Goal: Transaction & Acquisition: Purchase product/service

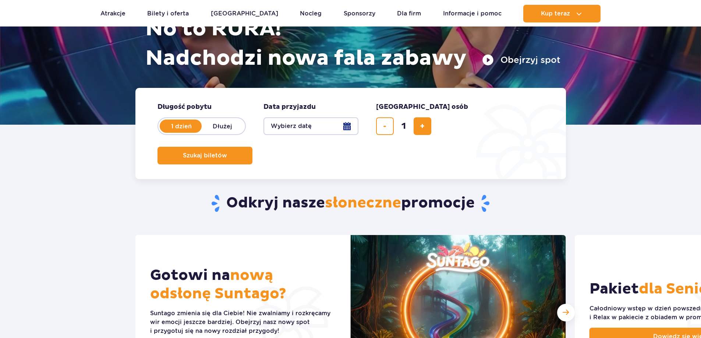
scroll to position [110, 0]
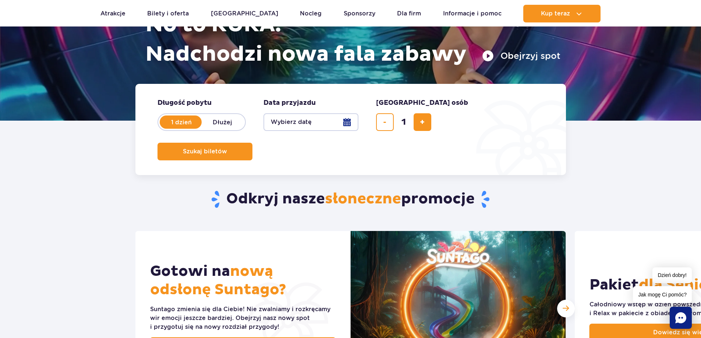
click at [217, 122] on label "Dłużej" at bounding box center [223, 121] width 42 height 15
click at [210, 128] on input "Dłużej" at bounding box center [206, 128] width 8 height 1
radio input "false"
radio input "true"
click at [347, 122] on button "Wybierz datę" at bounding box center [310, 122] width 95 height 18
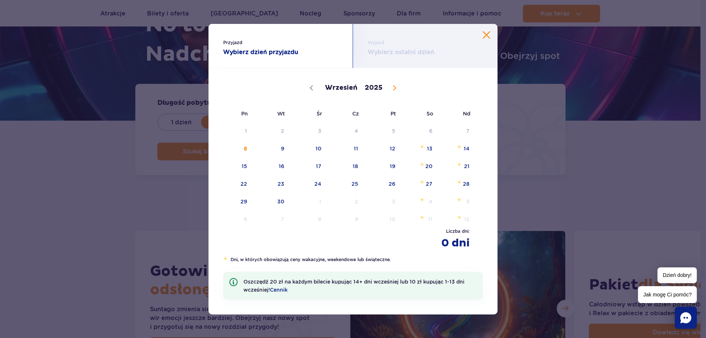
click at [394, 89] on icon at bounding box center [395, 87] width 3 height 5
select select "11"
click at [283, 202] on span "30" at bounding box center [271, 201] width 37 height 17
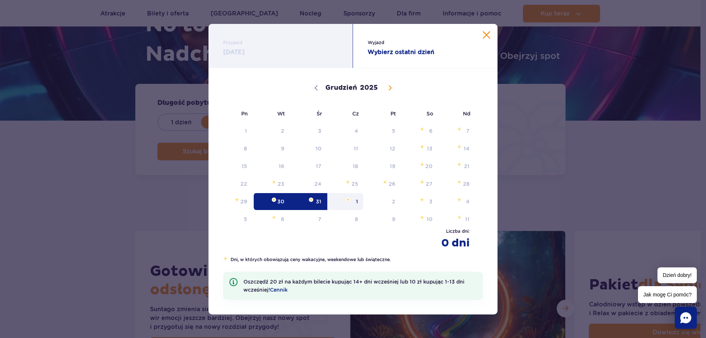
click at [356, 203] on span "1" at bounding box center [345, 201] width 37 height 17
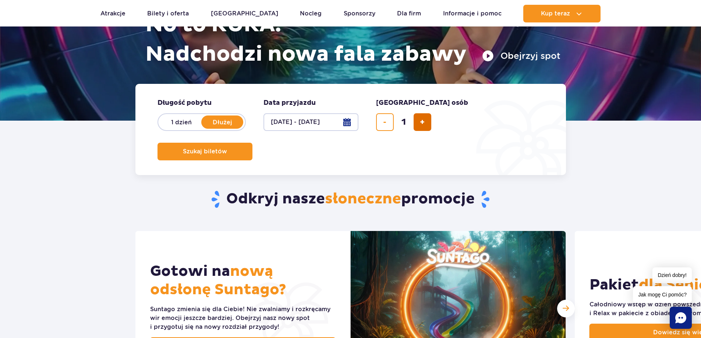
click at [424, 122] on span "dodaj bilet" at bounding box center [422, 122] width 5 height 0
click at [423, 122] on span "dodaj bilet" at bounding box center [422, 122] width 5 height 0
type input "3"
click at [224, 148] on span "Szukaj biletów" at bounding box center [202, 151] width 44 height 7
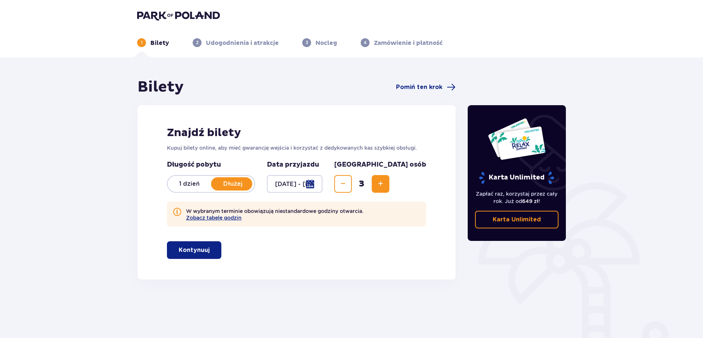
scroll to position [37, 0]
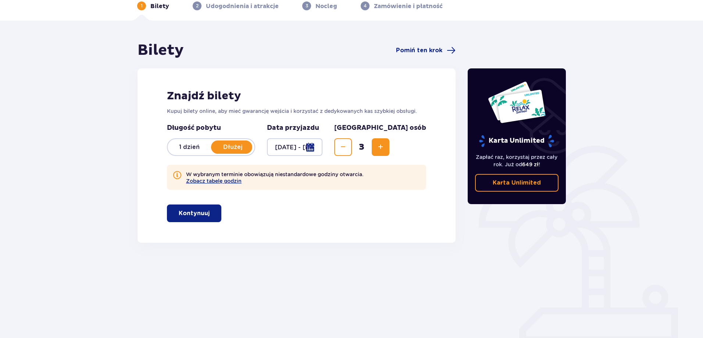
click at [211, 207] on button "Kontynuuj" at bounding box center [194, 213] width 54 height 18
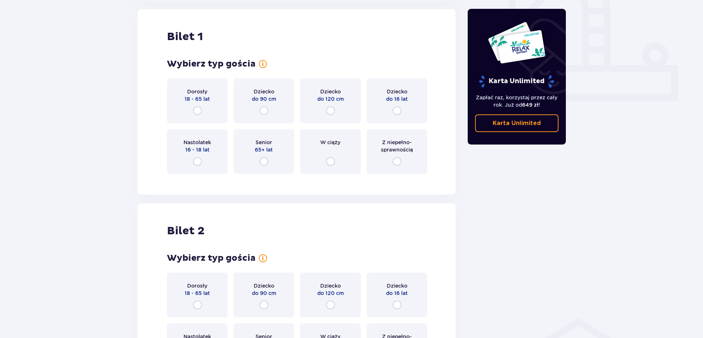
scroll to position [280, 0]
click at [198, 109] on input "radio" at bounding box center [197, 110] width 9 height 9
radio input "true"
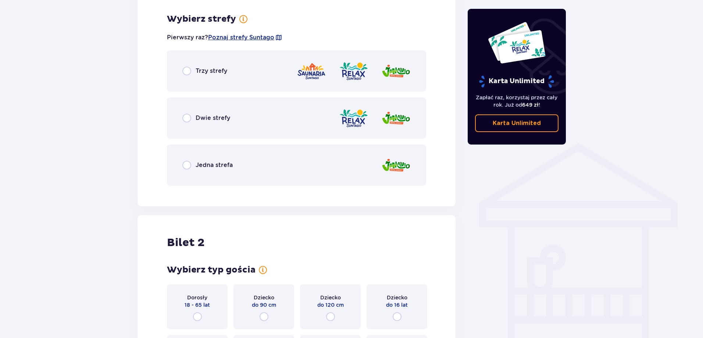
scroll to position [459, 0]
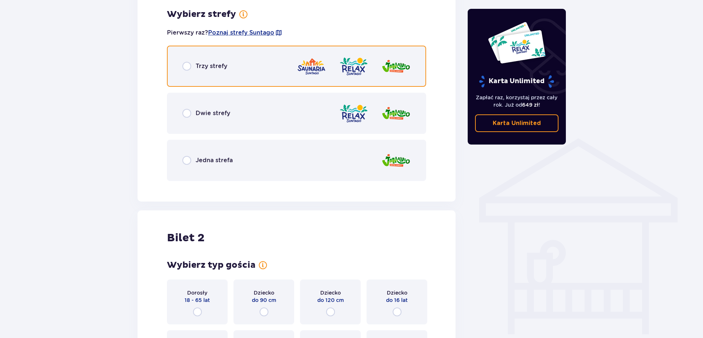
click at [190, 66] on input "radio" at bounding box center [186, 66] width 9 height 9
radio input "true"
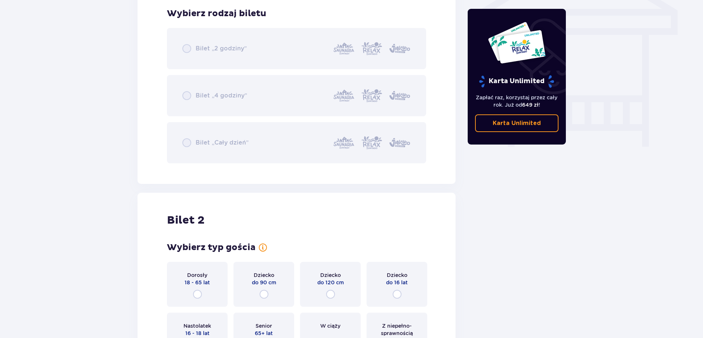
scroll to position [683, 0]
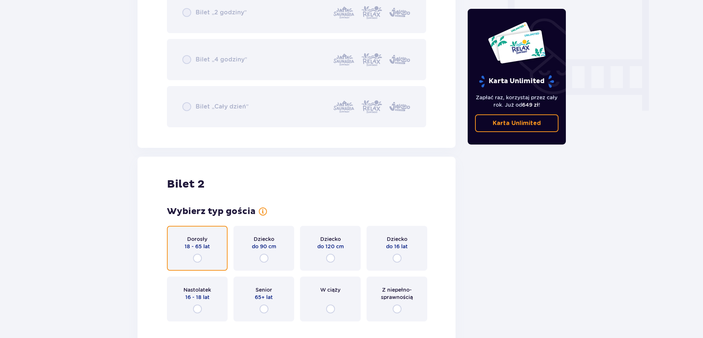
click at [198, 254] on input "radio" at bounding box center [197, 258] width 9 height 9
radio input "true"
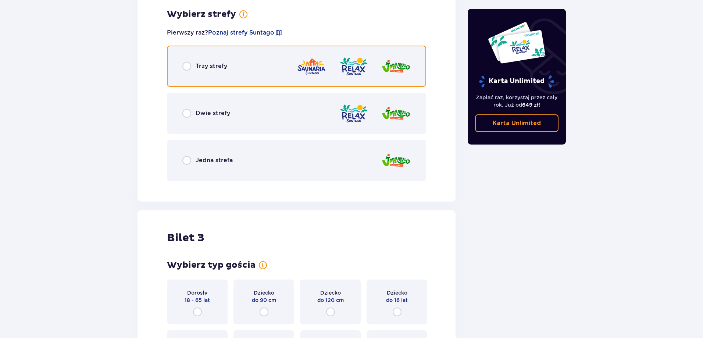
click at [186, 70] on input "radio" at bounding box center [186, 66] width 9 height 9
radio input "true"
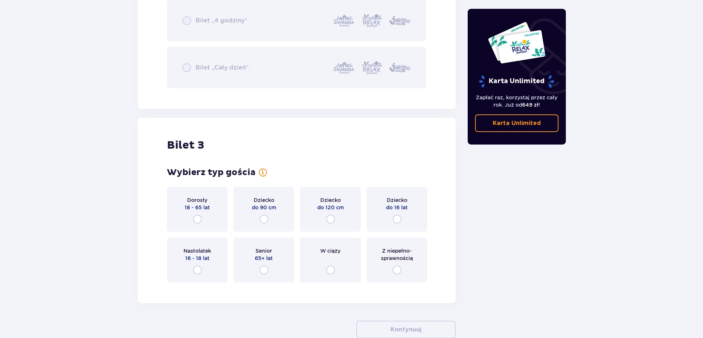
scroll to position [1307, 0]
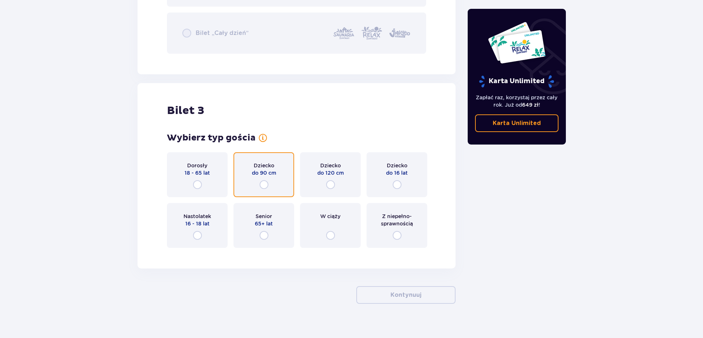
click at [266, 185] on input "radio" at bounding box center [264, 184] width 9 height 9
radio input "true"
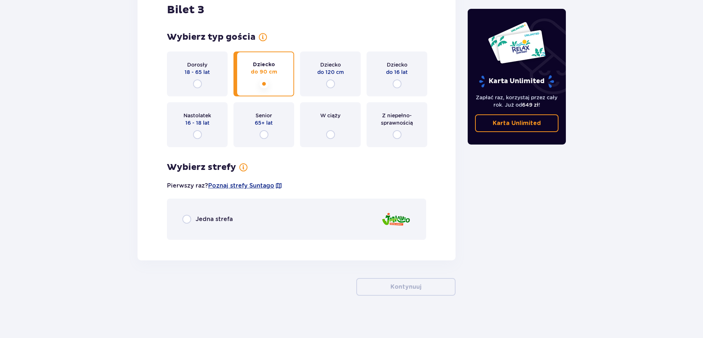
scroll to position [1410, 0]
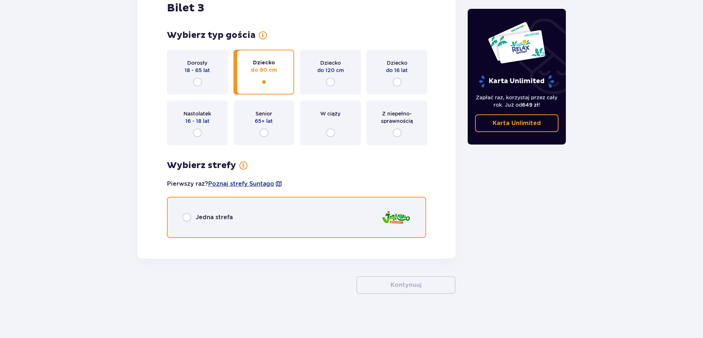
click at [188, 220] on input "radio" at bounding box center [186, 217] width 9 height 9
radio input "true"
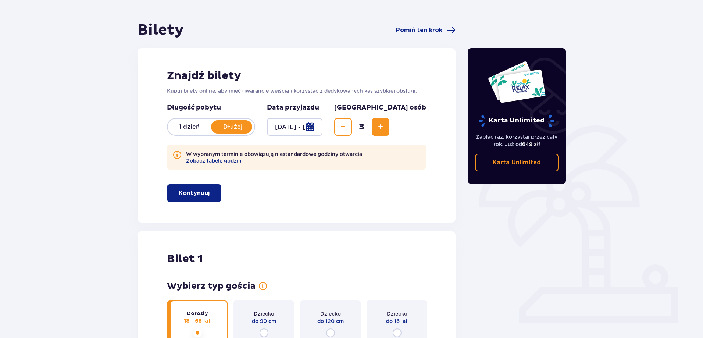
scroll to position [35, 0]
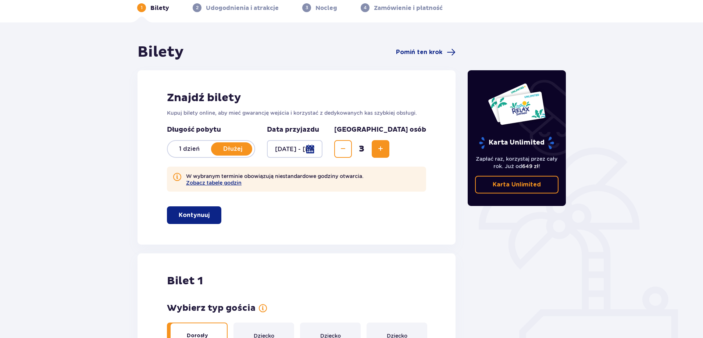
click at [197, 209] on button "Kontynuuj" at bounding box center [194, 215] width 54 height 18
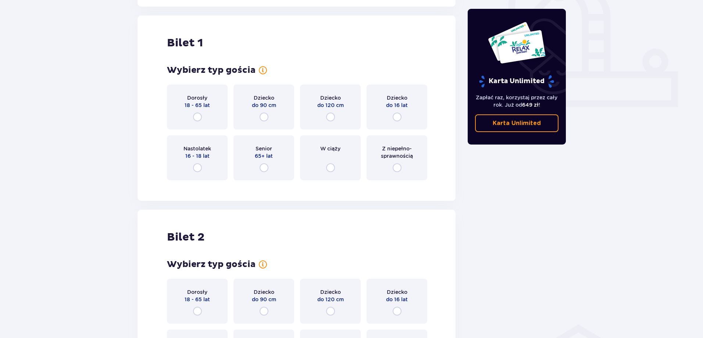
scroll to position [280, 0]
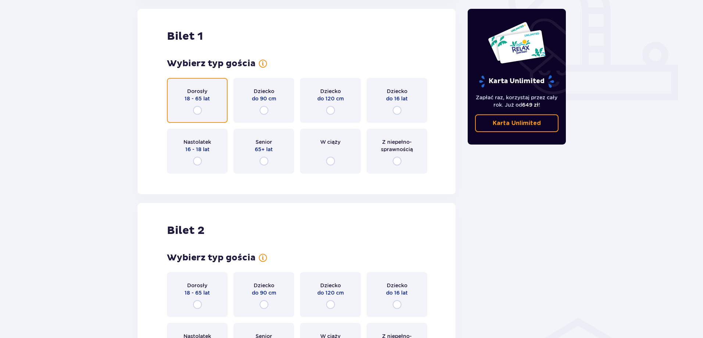
click at [197, 106] on input "radio" at bounding box center [197, 110] width 9 height 9
radio input "true"
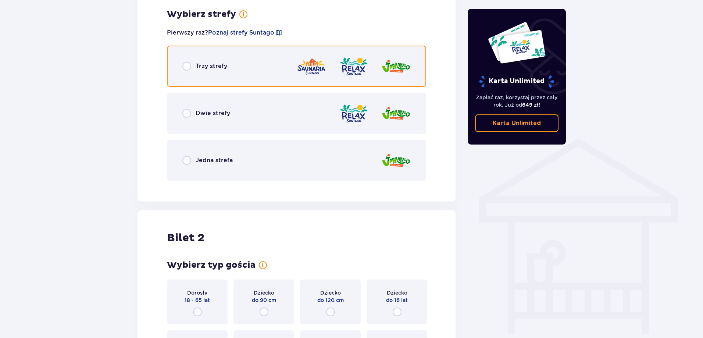
click at [188, 63] on input "radio" at bounding box center [186, 66] width 9 height 9
radio input "true"
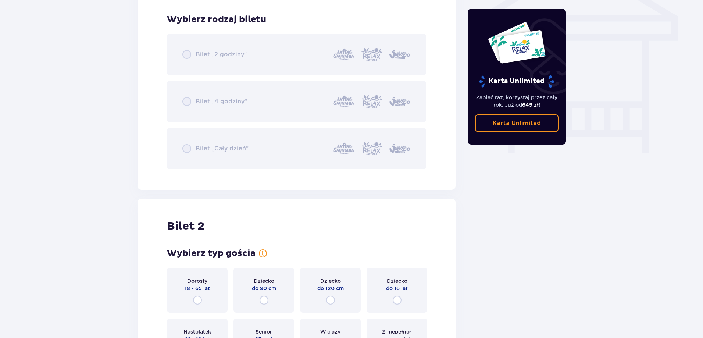
scroll to position [646, 0]
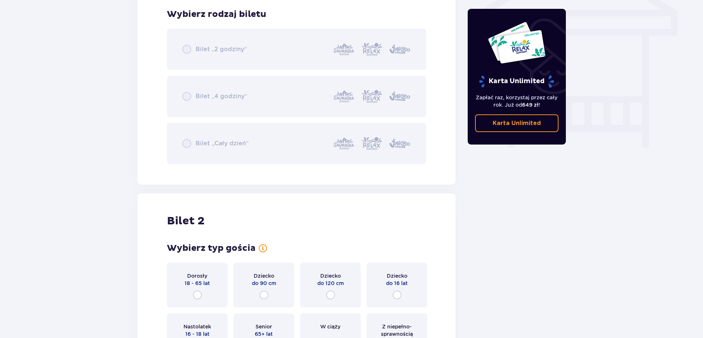
click at [186, 52] on div "Bilet „2 godziny” Bilet „4 godziny” Bilet „Cały dzień”" at bounding box center [296, 96] width 259 height 135
click at [199, 287] on p "18 - 65 lat" at bounding box center [197, 283] width 25 height 7
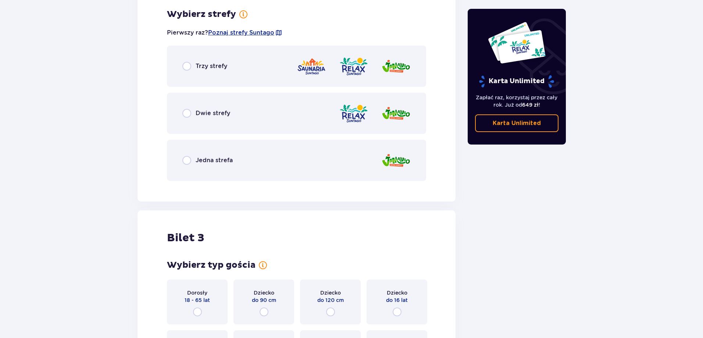
click at [194, 72] on div "Trzy strefy" at bounding box center [296, 66] width 259 height 41
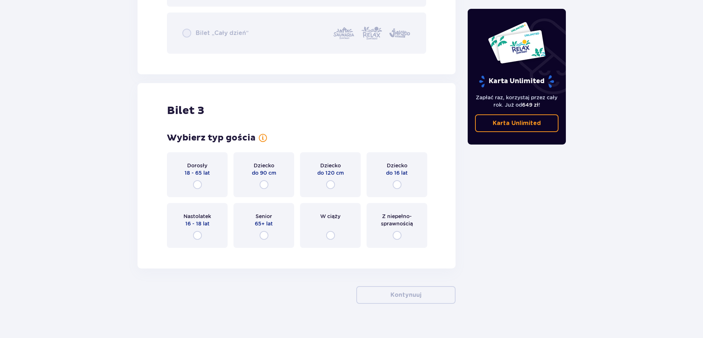
click at [270, 174] on p "do 90 cm" at bounding box center [264, 172] width 24 height 7
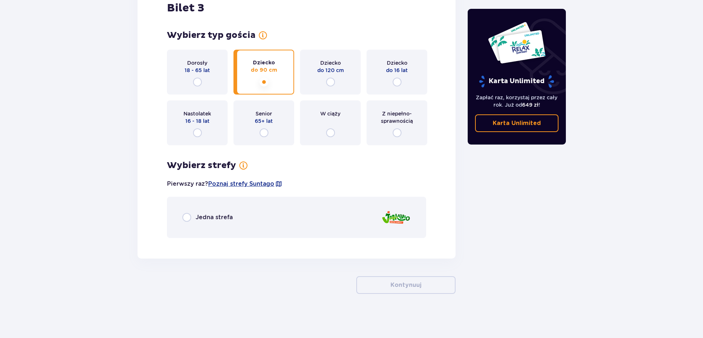
click at [217, 211] on div "Jedna strefa" at bounding box center [296, 217] width 259 height 41
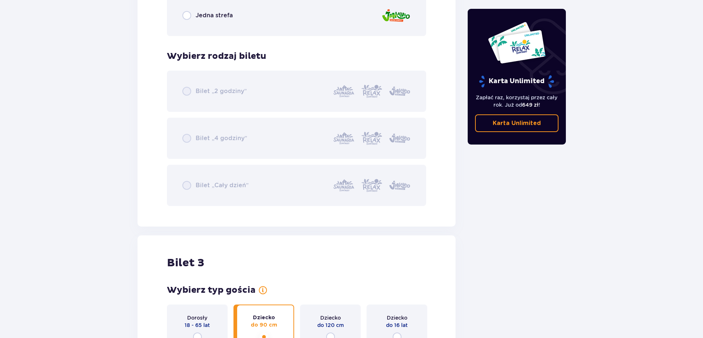
scroll to position [1249, 0]
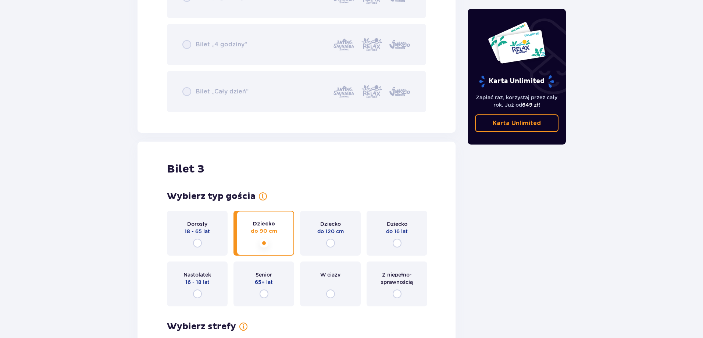
click at [197, 228] on p "18 - 65 lat" at bounding box center [197, 231] width 25 height 7
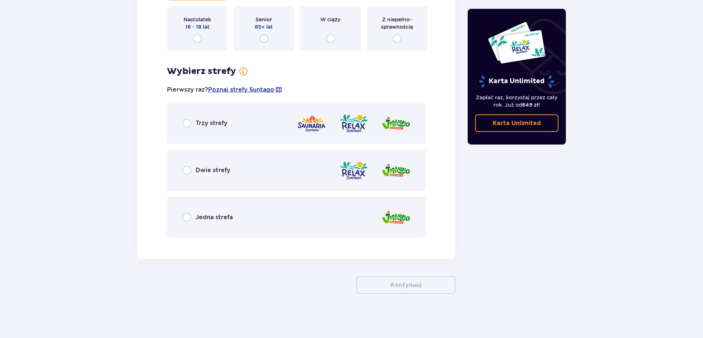
click at [218, 132] on div "Trzy strefy" at bounding box center [296, 123] width 259 height 41
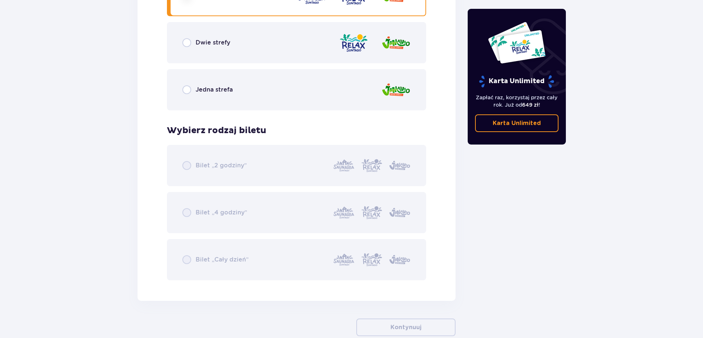
scroll to position [1527, 0]
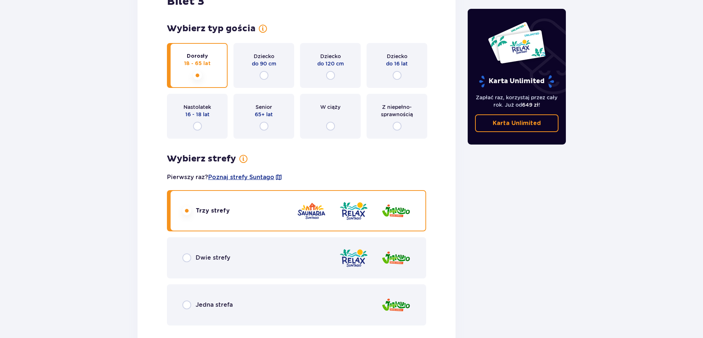
click at [251, 72] on div "Dziecko do 90 cm" at bounding box center [264, 65] width 61 height 45
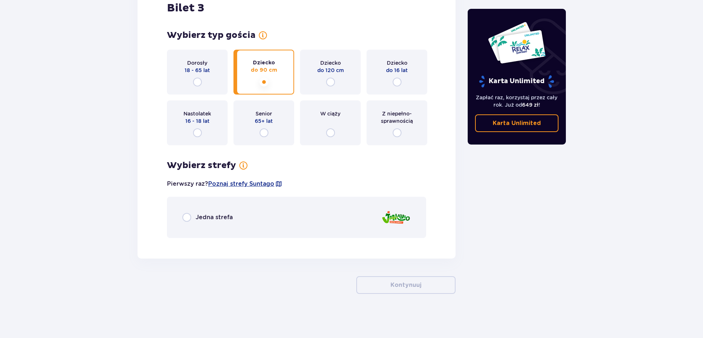
scroll to position [1410, 0]
click at [232, 208] on div "Jedna strefa" at bounding box center [296, 217] width 259 height 41
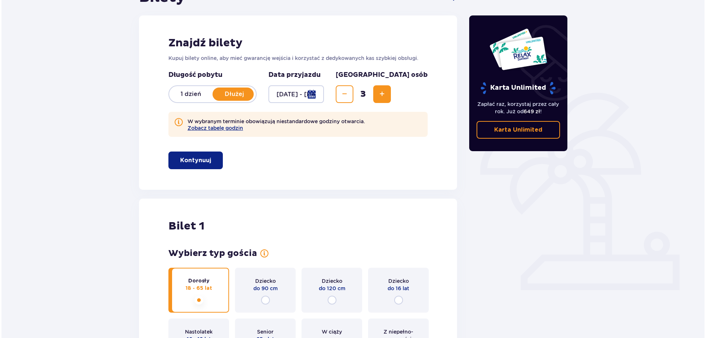
scroll to position [35, 0]
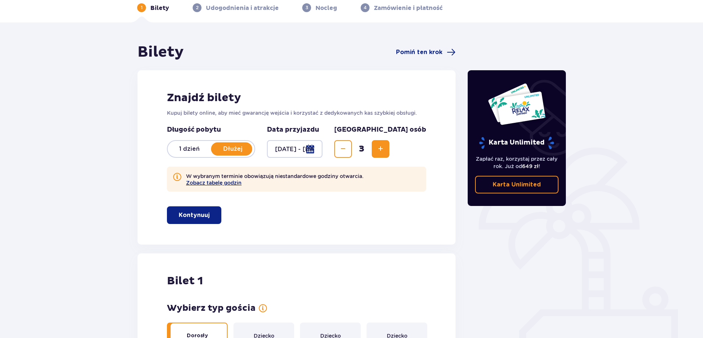
click at [230, 186] on button "Zobacz tabelę godzin" at bounding box center [214, 183] width 56 height 6
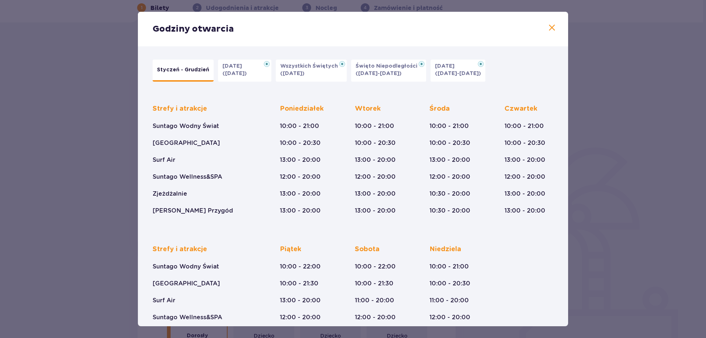
click at [451, 75] on p "(23.12-01.01.26)" at bounding box center [458, 73] width 46 height 7
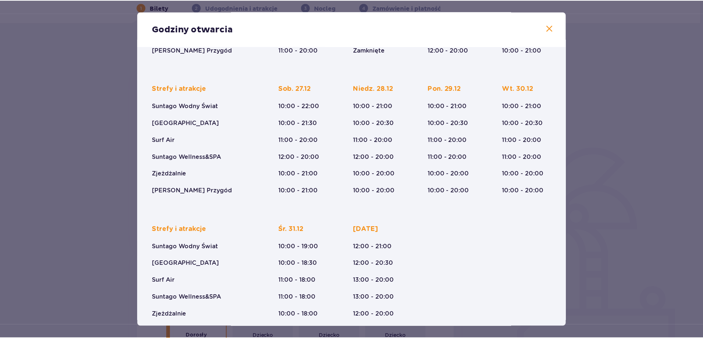
scroll to position [193, 0]
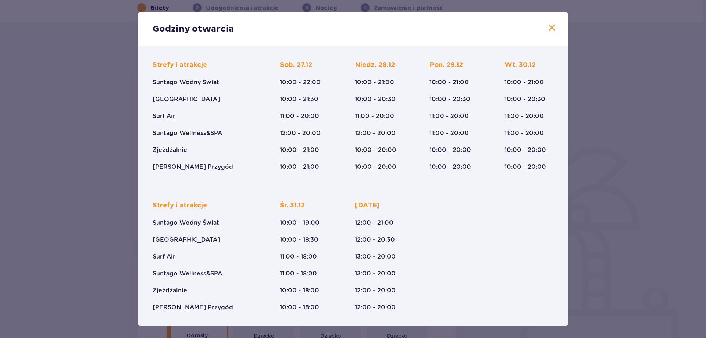
click at [554, 26] on span at bounding box center [552, 28] width 9 height 9
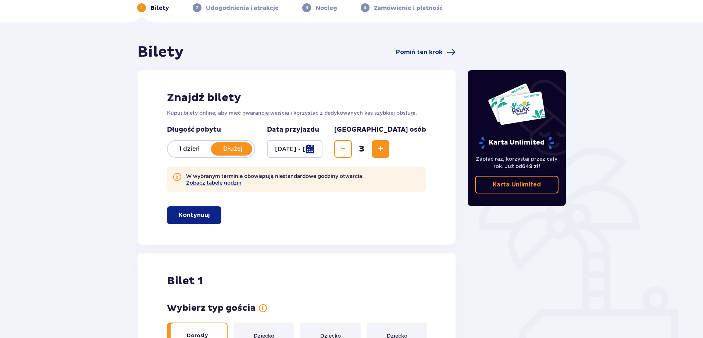
click at [192, 150] on p "1 dzień" at bounding box center [189, 149] width 43 height 8
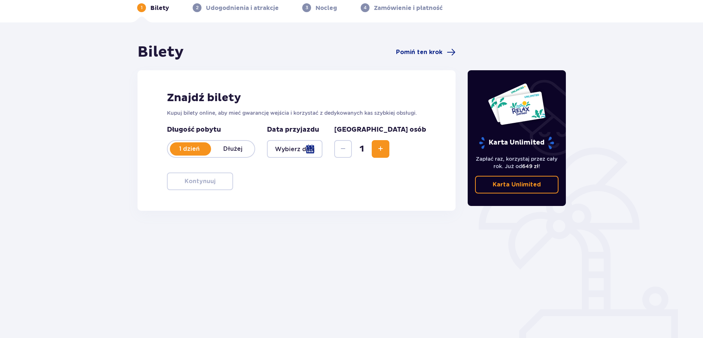
click at [226, 152] on p "Dłużej" at bounding box center [232, 149] width 43 height 8
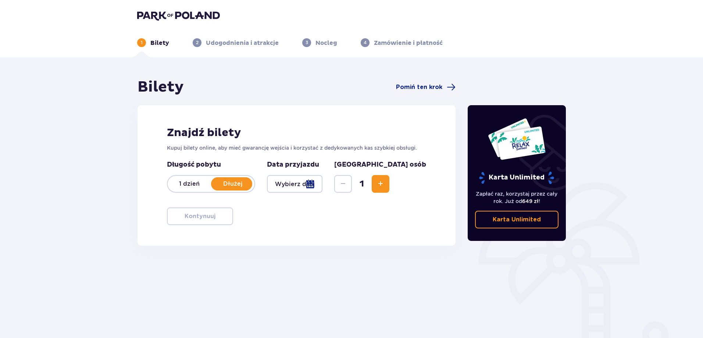
click at [385, 183] on span "Increase" at bounding box center [380, 183] width 9 height 9
click at [323, 181] on div at bounding box center [295, 184] width 56 height 18
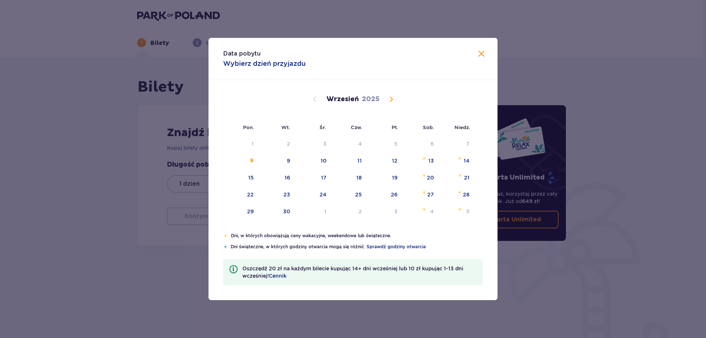
click at [388, 100] on span "Calendar" at bounding box center [391, 99] width 9 height 9
click at [389, 99] on span "Calendar" at bounding box center [391, 99] width 9 height 9
click at [391, 99] on span "Calendar" at bounding box center [391, 99] width 9 height 9
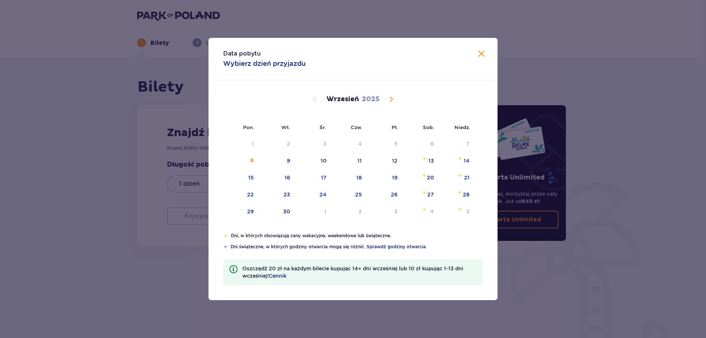
click at [391, 99] on span "Calendar" at bounding box center [391, 99] width 9 height 9
click at [393, 100] on span "Calendar" at bounding box center [391, 99] width 9 height 9
click at [393, 99] on span "Calendar" at bounding box center [391, 99] width 9 height 9
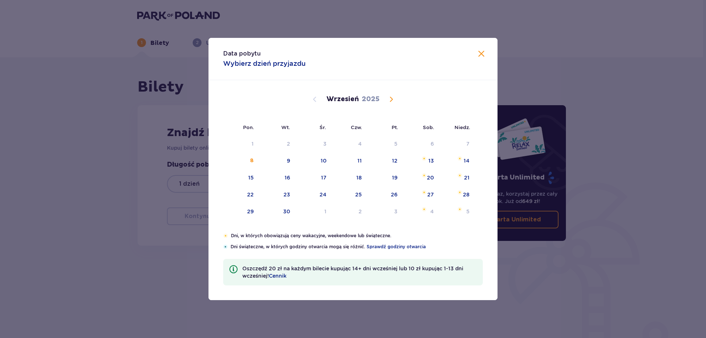
click at [319, 99] on span "Calendar" at bounding box center [314, 99] width 9 height 9
click at [313, 100] on span "Calendar" at bounding box center [314, 99] width 9 height 9
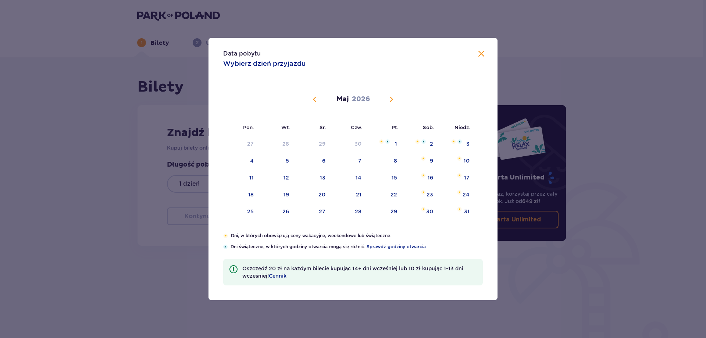
click at [313, 100] on span "Calendar" at bounding box center [314, 99] width 9 height 9
click at [392, 98] on span "Calendar" at bounding box center [391, 99] width 9 height 9
click at [284, 213] on div "30" at bounding box center [286, 211] width 7 height 7
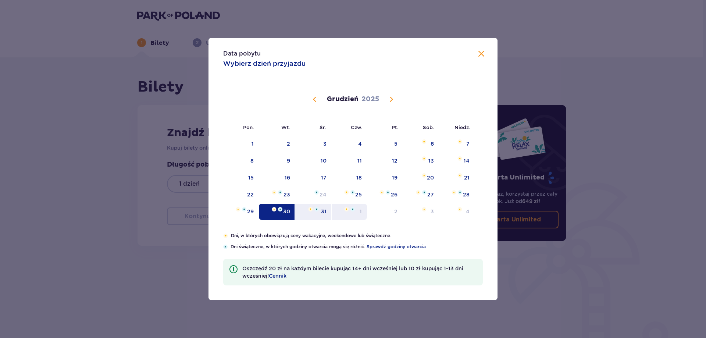
click at [354, 211] on img "Choose czwartek, 1 stycznia 2026 as your check-out date. It’s available." at bounding box center [352, 209] width 4 height 4
type input "30.12.25 - 01.01.26"
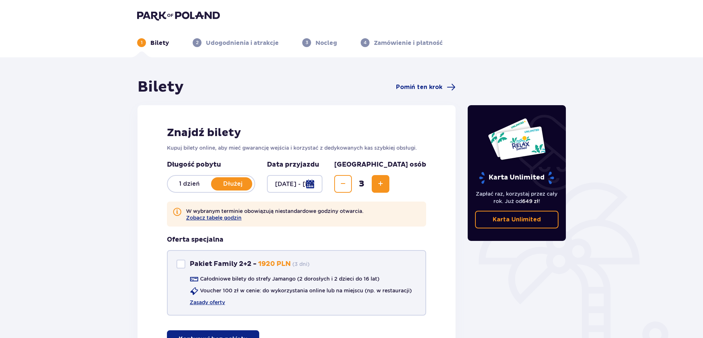
scroll to position [75, 0]
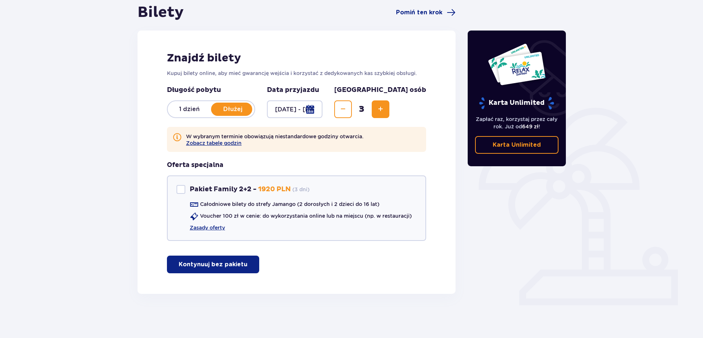
click at [209, 265] on p "Kontynuuj bez pakietu" at bounding box center [213, 264] width 69 height 8
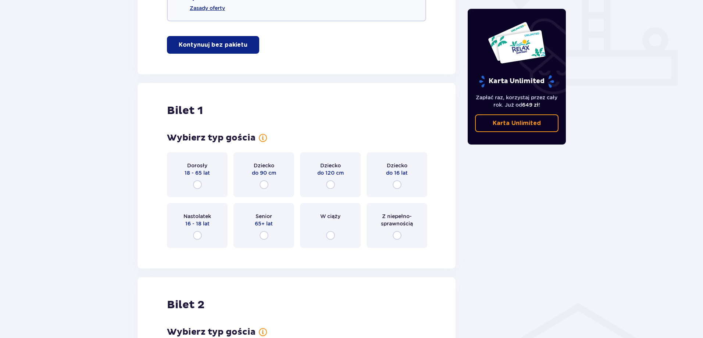
scroll to position [295, 0]
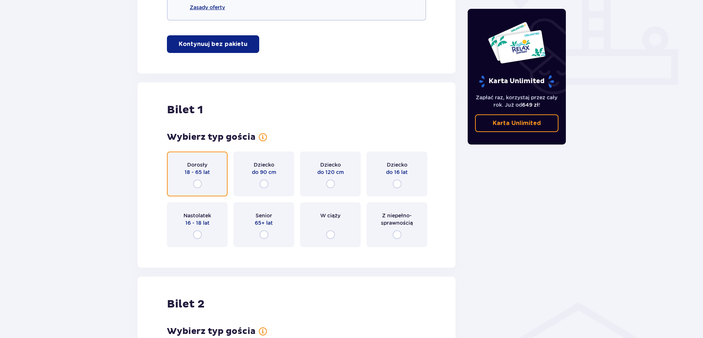
click at [200, 182] on input "radio" at bounding box center [197, 183] width 9 height 9
radio input "true"
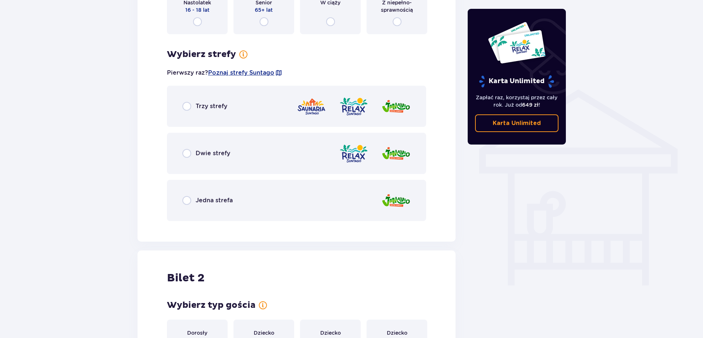
scroll to position [474, 0]
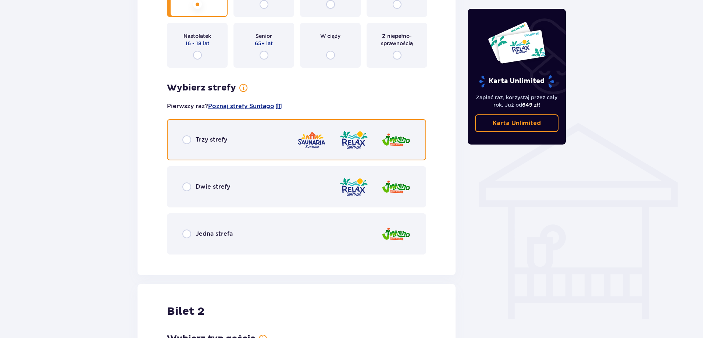
click at [187, 140] on input "radio" at bounding box center [186, 139] width 9 height 9
radio input "true"
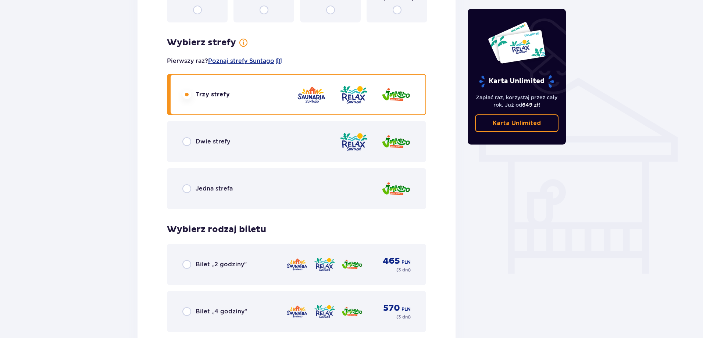
scroll to position [588, 0]
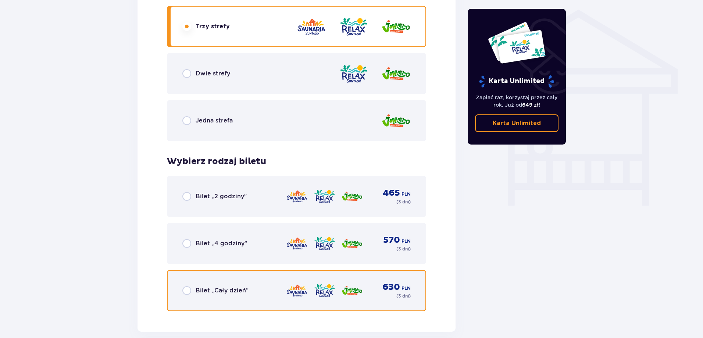
click at [189, 290] on input "radio" at bounding box center [186, 290] width 9 height 9
radio input "true"
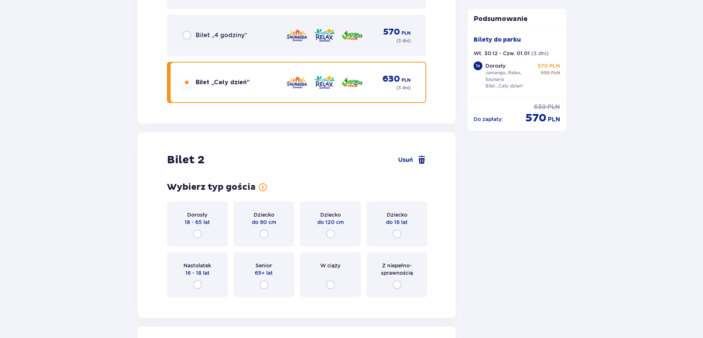
scroll to position [846, 0]
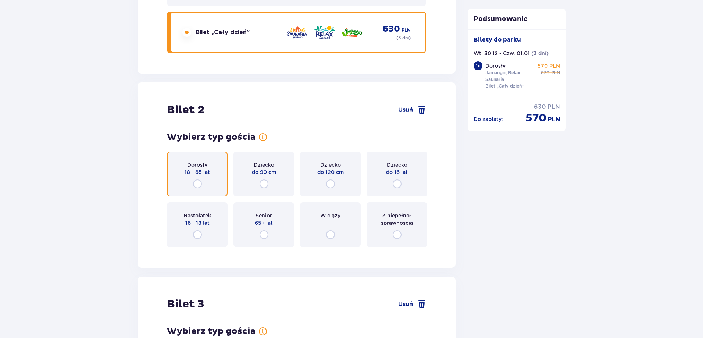
click at [198, 183] on input "radio" at bounding box center [197, 183] width 9 height 9
radio input "true"
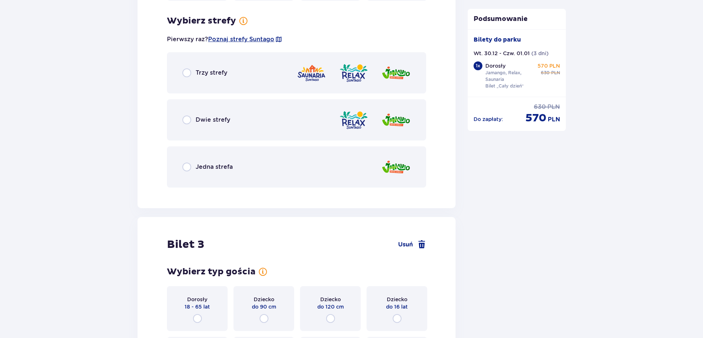
scroll to position [1099, 0]
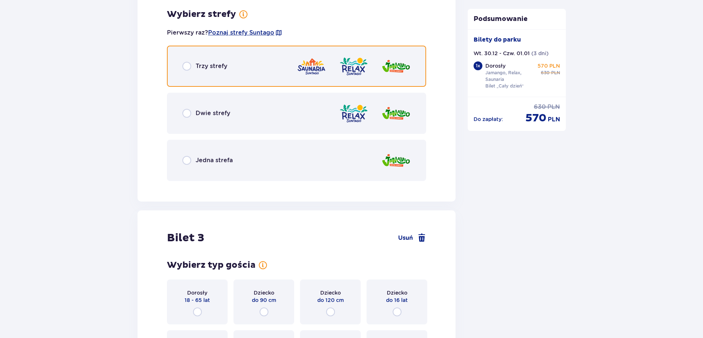
click at [186, 65] on input "radio" at bounding box center [186, 66] width 9 height 9
radio input "true"
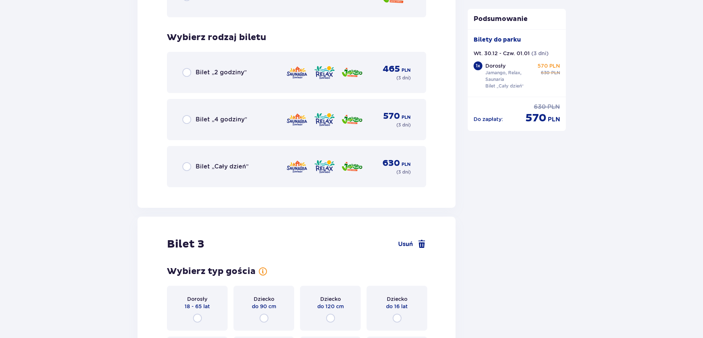
scroll to position [1286, 0]
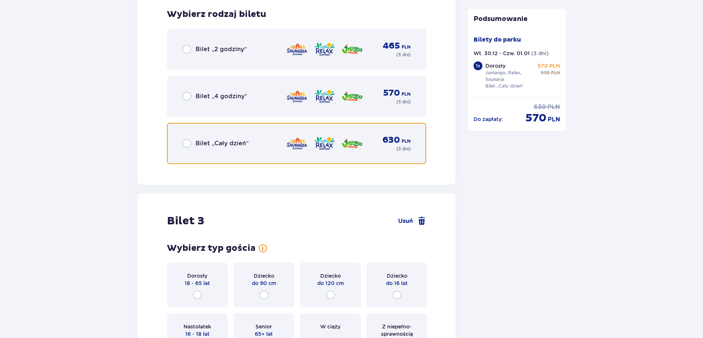
click at [188, 143] on input "radio" at bounding box center [186, 143] width 9 height 9
radio input "true"
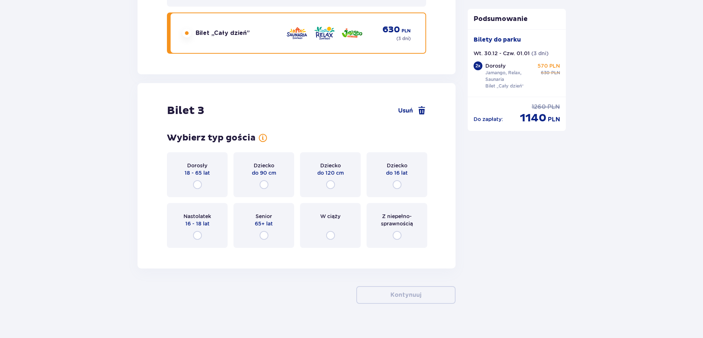
scroll to position [1406, 0]
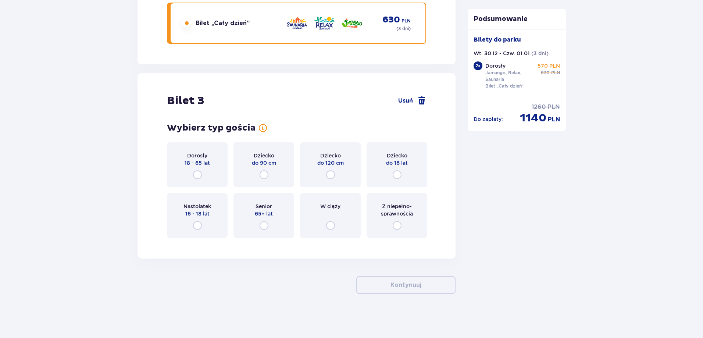
click at [258, 175] on div "Dziecko do 90 cm" at bounding box center [264, 164] width 61 height 45
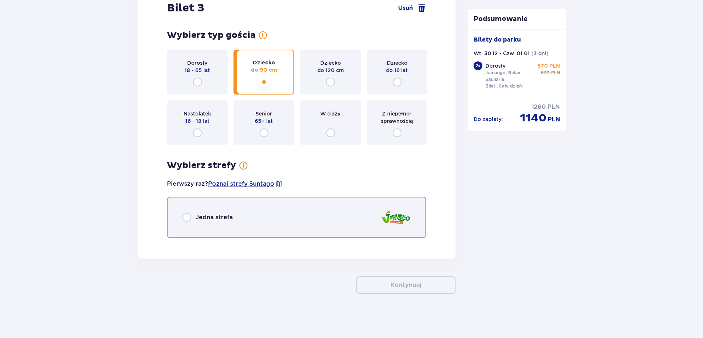
click at [191, 214] on input "radio" at bounding box center [186, 217] width 9 height 9
radio input "true"
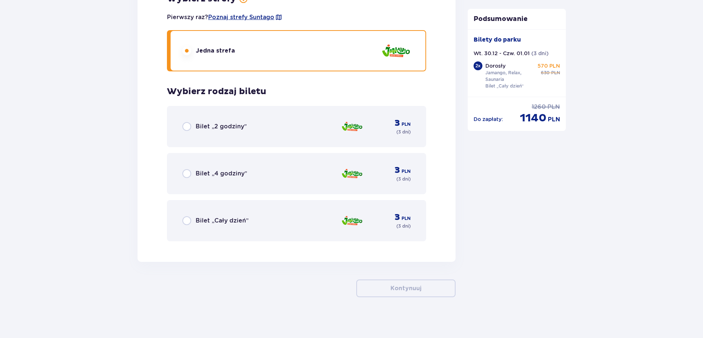
scroll to position [1669, 0]
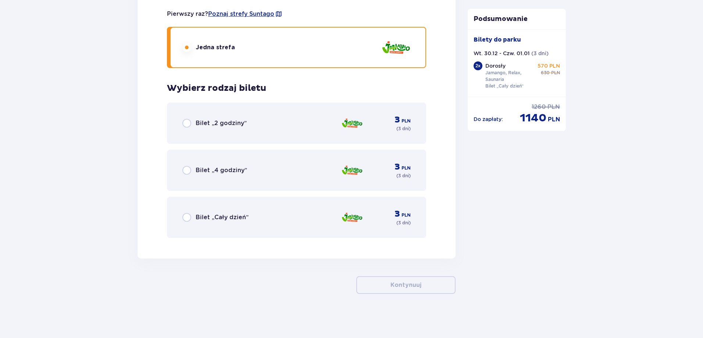
click at [209, 217] on p "Bilet „Cały dzień”" at bounding box center [222, 217] width 53 height 8
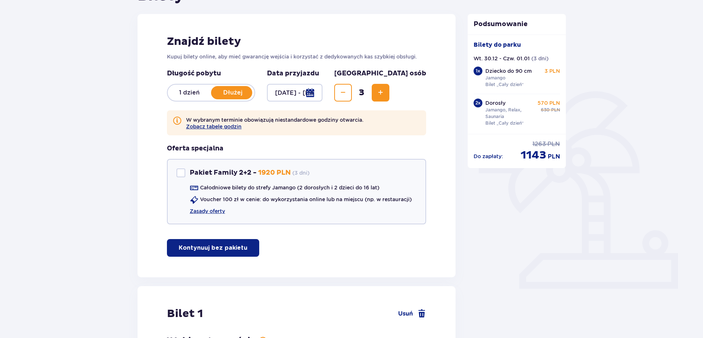
scroll to position [37, 0]
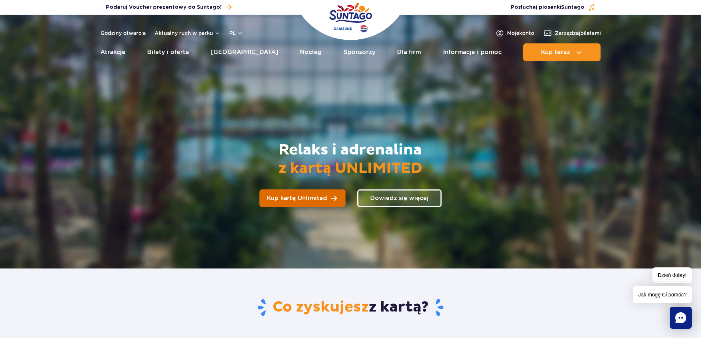
click at [338, 196] on link "Kup kartę Unlimited" at bounding box center [302, 198] width 86 height 18
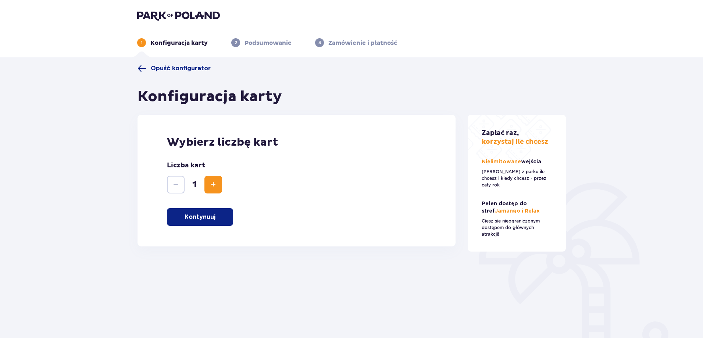
click at [207, 182] on button "Increase" at bounding box center [213, 185] width 18 height 18
click at [207, 217] on p "Kontynuuj" at bounding box center [200, 217] width 31 height 8
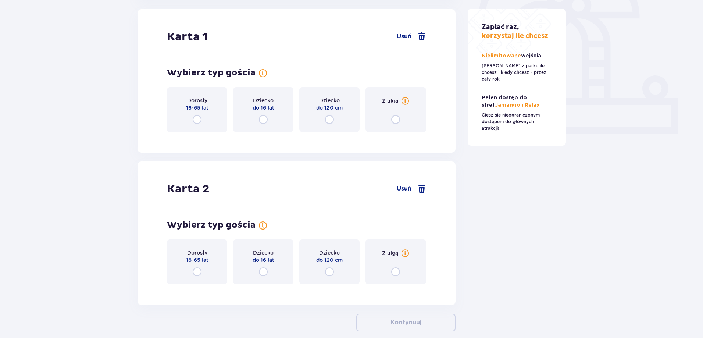
scroll to position [246, 0]
click at [202, 117] on div "Dorosły 16-65 lat" at bounding box center [197, 109] width 60 height 45
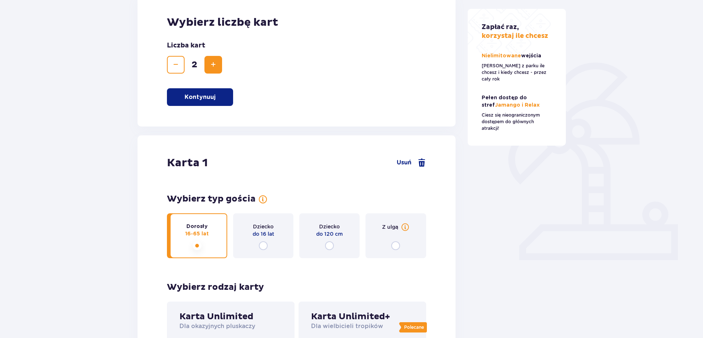
scroll to position [0, 0]
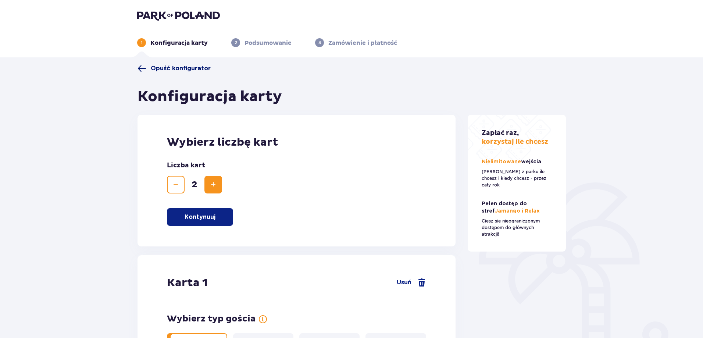
click at [160, 70] on span "Opuść konfigurator" at bounding box center [181, 68] width 60 height 8
